Goal: Navigation & Orientation: Find specific page/section

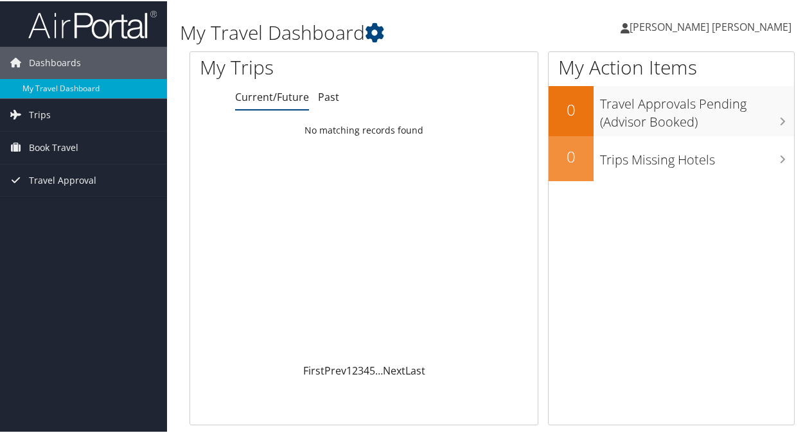
click at [52, 113] on link "Trips" at bounding box center [83, 114] width 167 height 32
click at [51, 160] on link "Past Trips" at bounding box center [83, 158] width 167 height 19
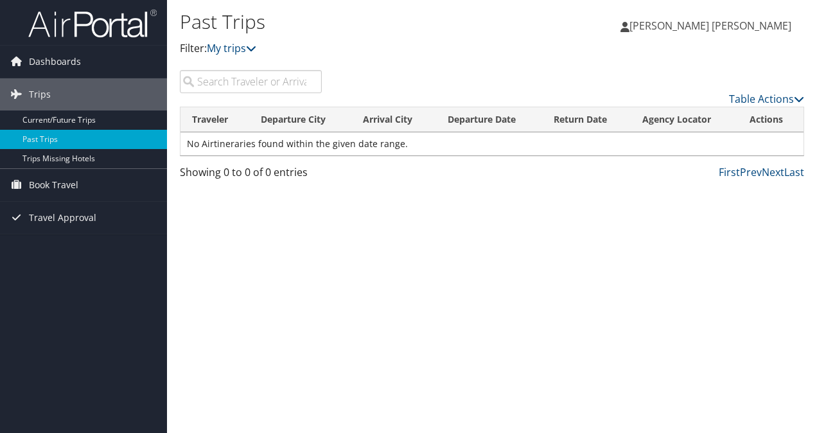
click at [78, 118] on link "Current/Future Trips" at bounding box center [83, 119] width 167 height 19
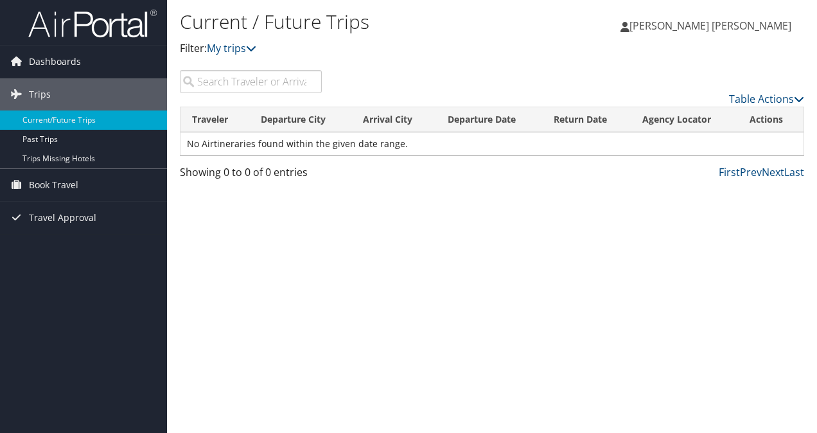
click at [33, 90] on span "Trips" at bounding box center [40, 94] width 22 height 32
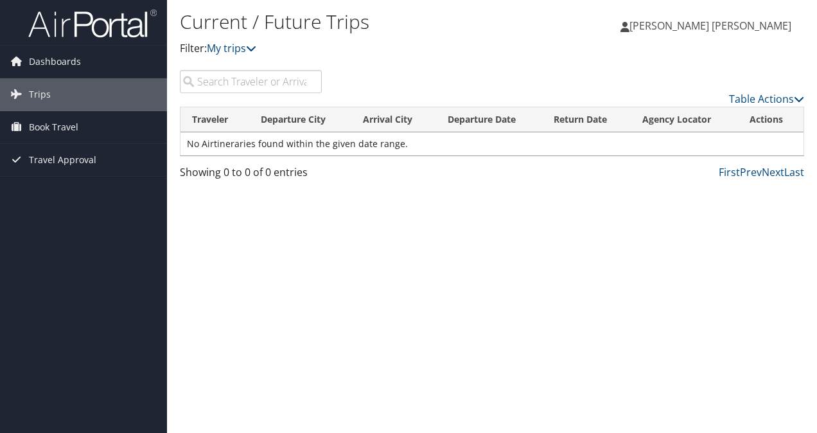
click at [33, 90] on span "Trips" at bounding box center [40, 94] width 22 height 32
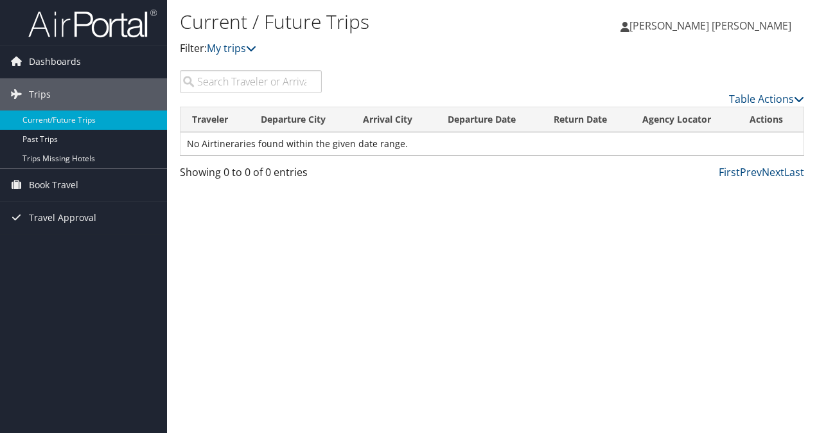
click at [68, 182] on span "Book Travel" at bounding box center [53, 185] width 49 height 32
click at [75, 209] on link "Approval Request (Beta)" at bounding box center [83, 210] width 167 height 19
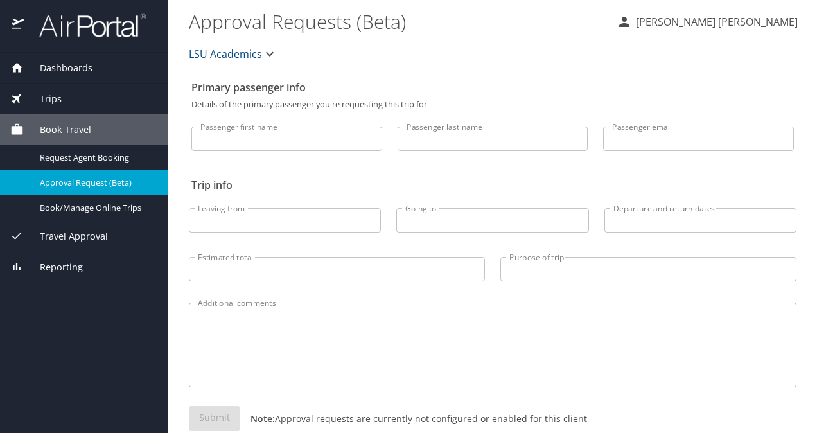
click at [385, 180] on h2 "Trip info" at bounding box center [492, 185] width 603 height 21
click at [48, 94] on span "Trips" at bounding box center [43, 99] width 38 height 14
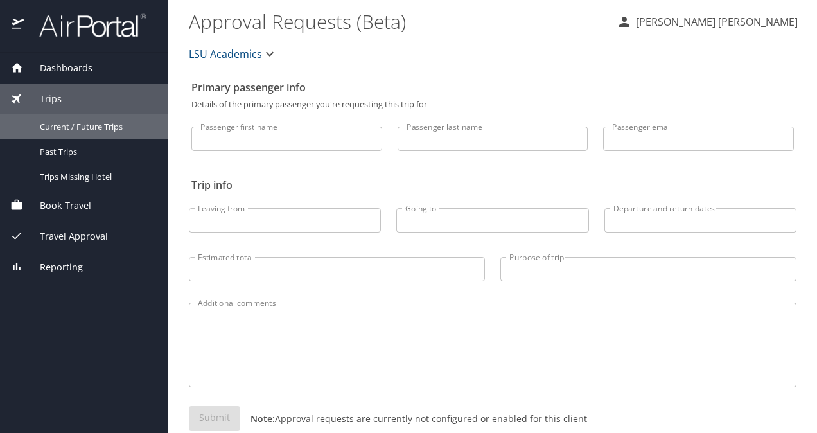
click at [63, 127] on span "Current / Future Trips" at bounding box center [96, 127] width 113 height 12
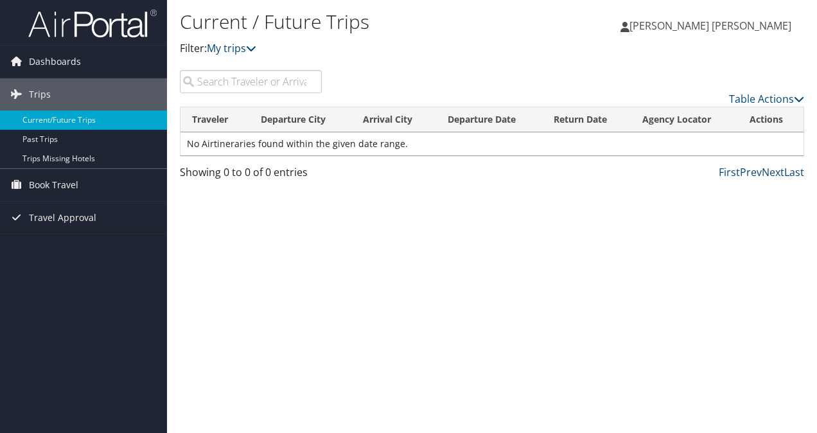
click at [19, 181] on icon at bounding box center [15, 184] width 19 height 19
click at [116, 234] on link "Book/Manage Online Trips" at bounding box center [83, 229] width 167 height 19
